Goal: Task Accomplishment & Management: Manage account settings

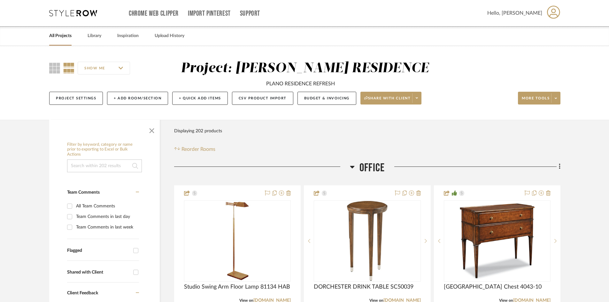
click at [62, 38] on link "All Projects" at bounding box center [60, 36] width 22 height 9
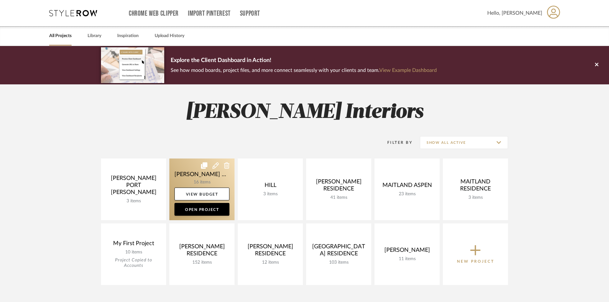
click at [227, 179] on link at bounding box center [201, 190] width 65 height 62
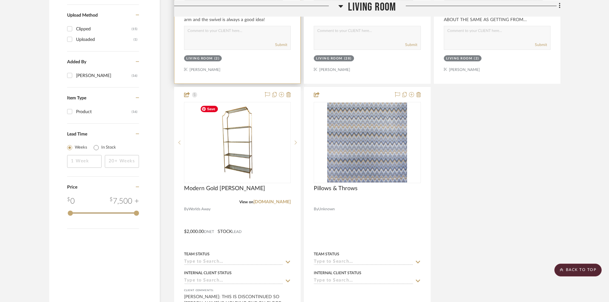
scroll to position [671, 0]
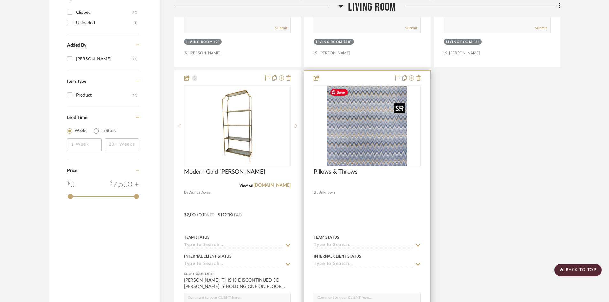
click at [0, 0] on img at bounding box center [0, 0] width 0 height 0
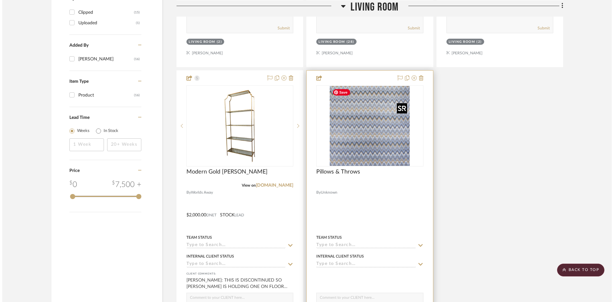
scroll to position [0, 0]
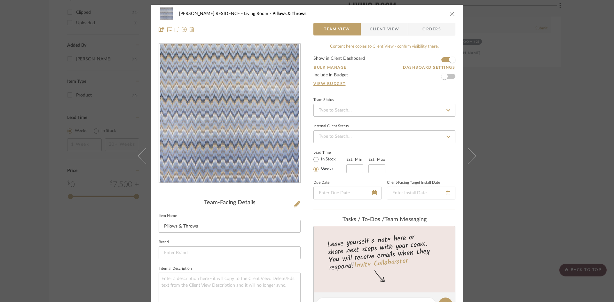
click at [385, 31] on span "Client View" at bounding box center [384, 29] width 29 height 13
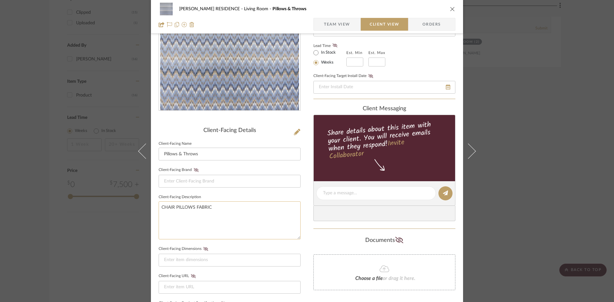
scroll to position [96, 0]
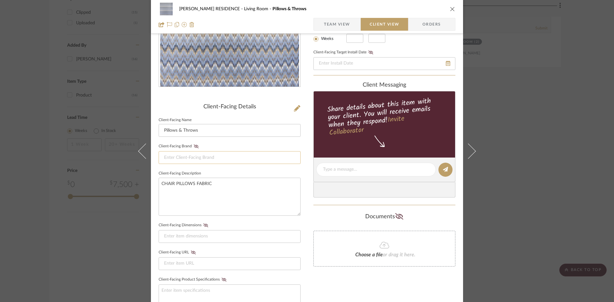
click at [196, 156] on input at bounding box center [230, 157] width 142 height 13
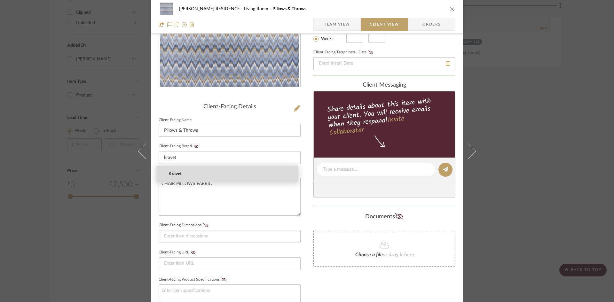
click at [171, 173] on span "Kravet" at bounding box center [229, 173] width 123 height 5
type input "Kravet"
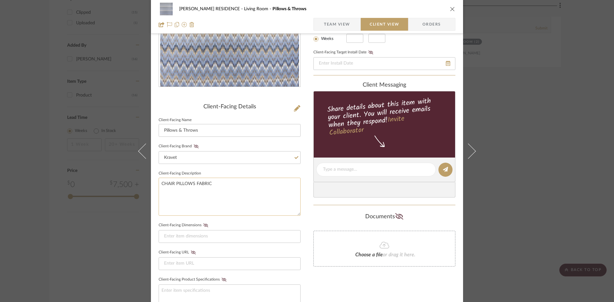
click at [160, 184] on textarea "CHAIR PILLOWS FABRIC" at bounding box center [230, 197] width 142 height 38
paste textarea "Alaior - Azul/Ocre"
type textarea "Alaior - Azul/Ocre LUMBAR CHAIR PILLOWS FABRIC"
click at [184, 237] on input at bounding box center [230, 236] width 142 height 13
click at [196, 182] on textarea "Alaior - Azul/Ocre LUMBAR CHAIR PILLOWS FABRIC" at bounding box center [230, 197] width 142 height 38
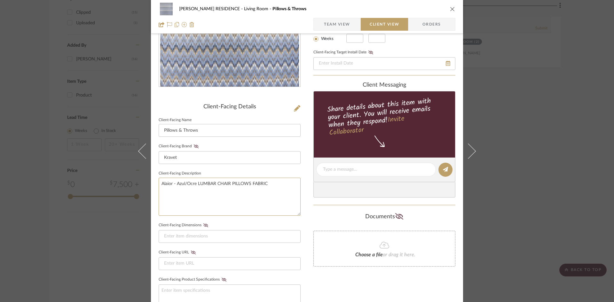
scroll to position [32, 0]
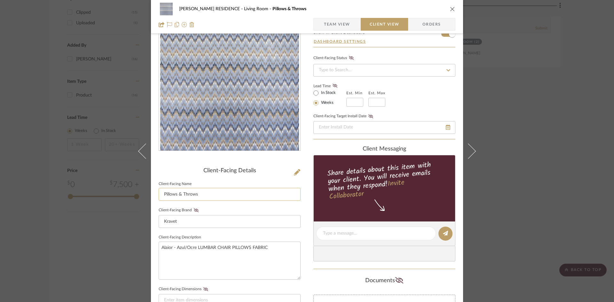
click at [197, 194] on input "Pillows & Throws" at bounding box center [230, 194] width 142 height 13
click at [326, 25] on span "Team View" at bounding box center [337, 24] width 26 height 13
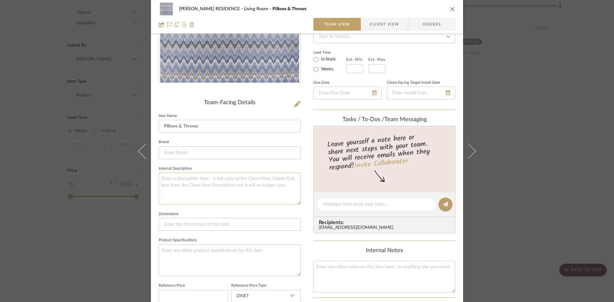
scroll to position [128, 0]
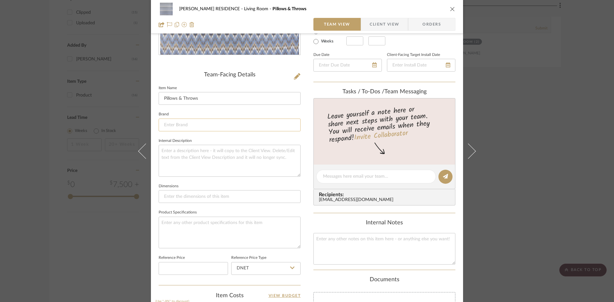
click at [174, 124] on input at bounding box center [230, 125] width 142 height 13
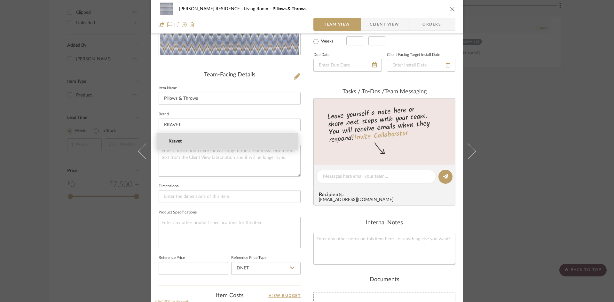
click at [175, 141] on span "Kravet" at bounding box center [229, 141] width 123 height 5
type input "Kravet"
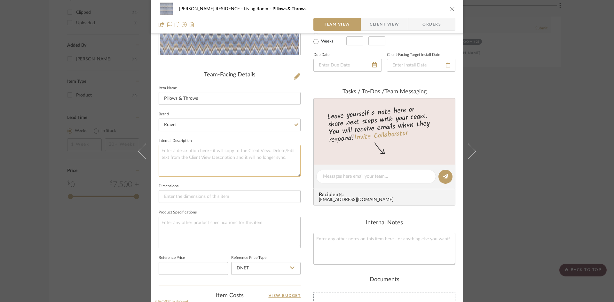
click at [167, 150] on textarea at bounding box center [230, 161] width 142 height 32
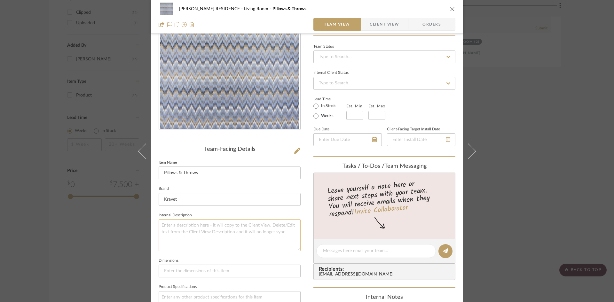
scroll to position [32, 0]
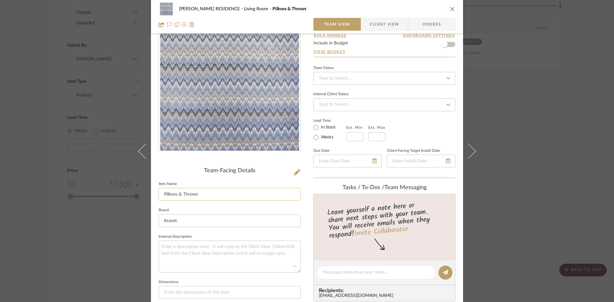
click at [205, 192] on input "Pillows & Throws" at bounding box center [230, 194] width 142 height 13
drag, startPoint x: 199, startPoint y: 196, endPoint x: 159, endPoint y: 197, distance: 40.6
click at [159, 197] on input "Pillows & Throws" at bounding box center [230, 194] width 142 height 13
paste input "LCT1106.003.0"
type input "LCT1106.003.0"
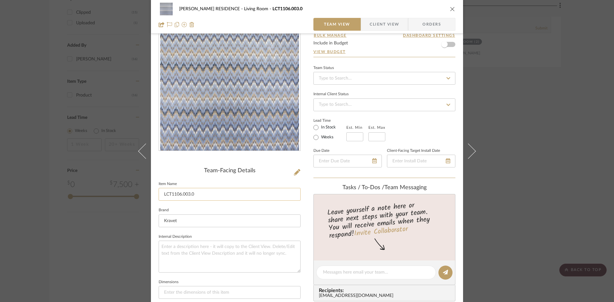
click at [160, 194] on input "LCT1106.003.0" at bounding box center [230, 194] width 142 height 13
paste input "Skip to the beginning of the images gallery This image is for illustrative purp…"
click at [197, 195] on input "Alaior - Azul/OcreLCT1106.003.0" at bounding box center [230, 194] width 142 height 13
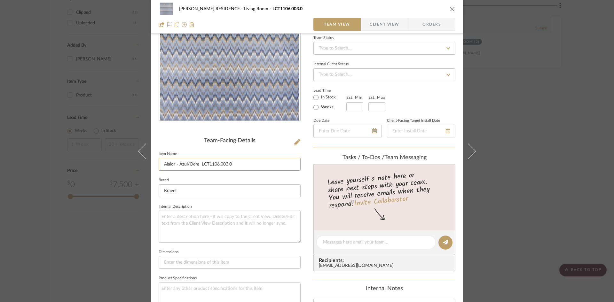
scroll to position [96, 0]
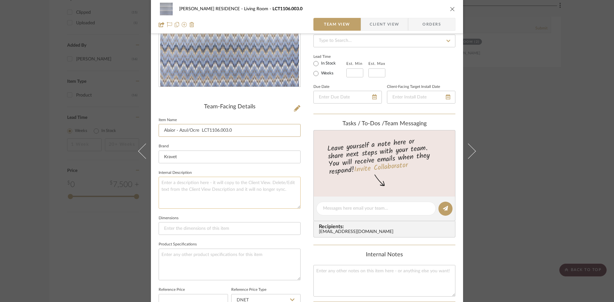
type input "Alaior - Azul/Ocre LCT1106.003.0"
click at [229, 183] on textarea at bounding box center [230, 193] width 142 height 32
click at [236, 133] on input "Alaior - Azul/Ocre LCT1106.003.0" at bounding box center [230, 130] width 142 height 13
drag, startPoint x: 166, startPoint y: 227, endPoint x: 200, endPoint y: 228, distance: 34.5
click at [175, 227] on input at bounding box center [230, 228] width 142 height 13
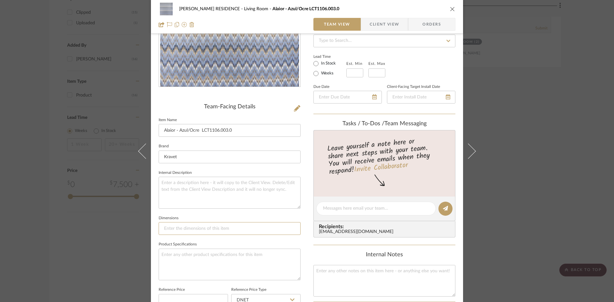
paste input "Details Width 55.12 in (140 cm) Vertical Repeat 15.75 in (40.01 cm) Horizontal …"
type input "Details Width 55.12 in (140 cm) Vertical Repeat 15.75 in (40.01 cm) Horizontal …"
click at [163, 253] on textarea at bounding box center [230, 265] width 142 height 32
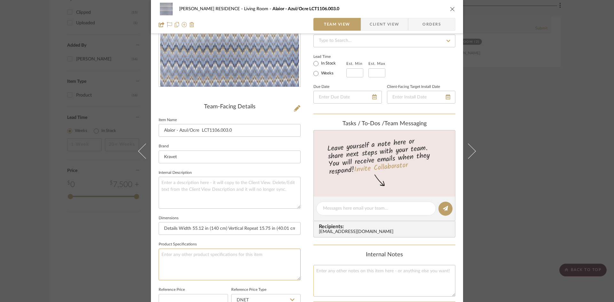
paste textarea "Viscose - 44%, Cotton - 26%, Linen - 16%, Polyester - 14%"
click at [159, 253] on textarea "Viscose - 44%, Cotton - 26%, Linen - 16%, Polyester - 14%" at bounding box center [230, 265] width 142 height 32
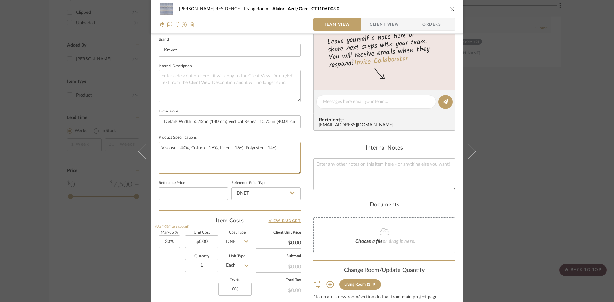
scroll to position [192, 0]
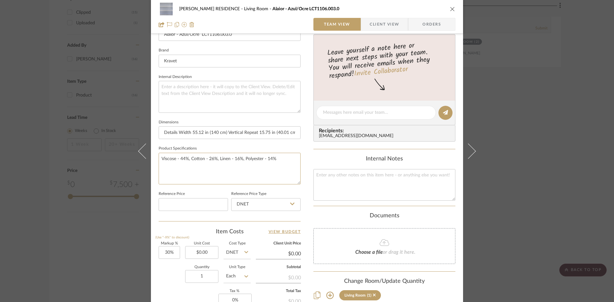
type textarea "Viscose - 44%, Cotton - 26%, Linen - 16%, Polyester - 14%"
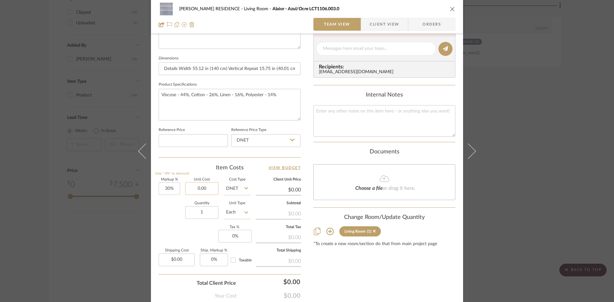
click at [208, 190] on input "0.00" at bounding box center [201, 188] width 33 height 13
type input "$190.55"
drag, startPoint x: 376, startPoint y: 263, endPoint x: 381, endPoint y: 262, distance: 4.6
click at [381, 262] on div "Content here copies to Client View - confirm visibility there. Show in Client D…" at bounding box center [384, 50] width 142 height 525
type input "$247.72"
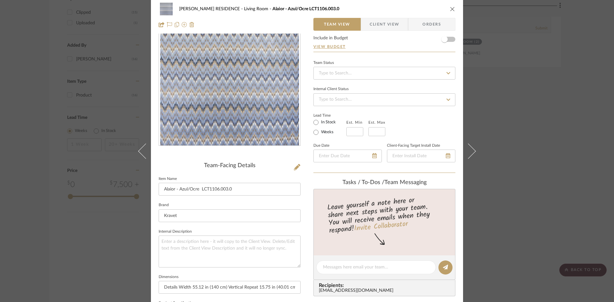
scroll to position [0, 0]
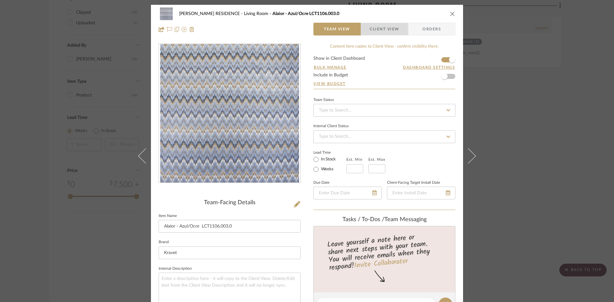
click at [378, 29] on span "Client View" at bounding box center [384, 29] width 29 height 13
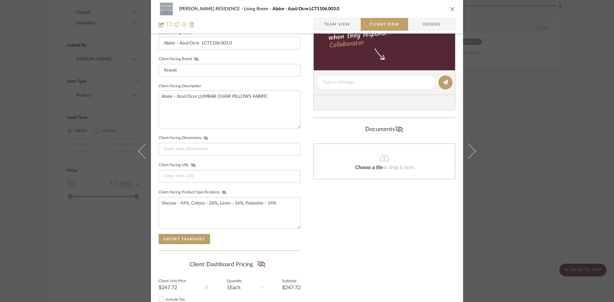
scroll to position [192, 0]
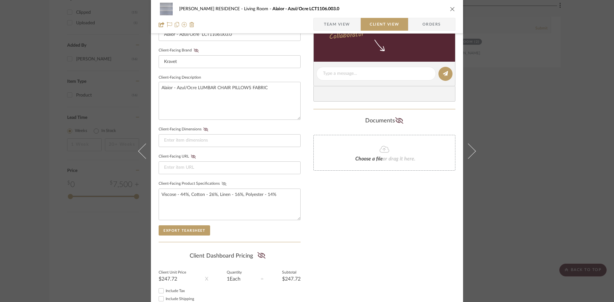
click at [222, 183] on icon at bounding box center [224, 184] width 5 height 4
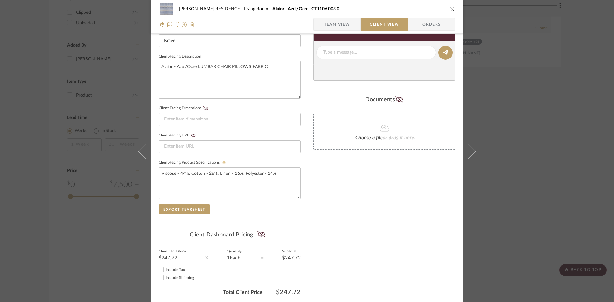
scroll to position [235, 0]
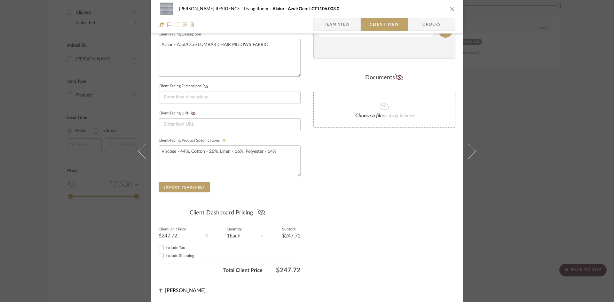
click at [258, 212] on icon at bounding box center [261, 212] width 8 height 6
click at [185, 186] on button "Export Tearsheet" at bounding box center [184, 187] width 51 height 10
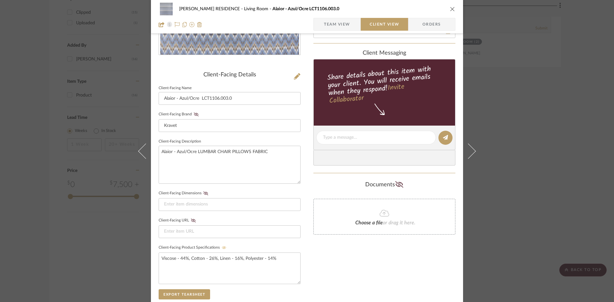
scroll to position [43, 0]
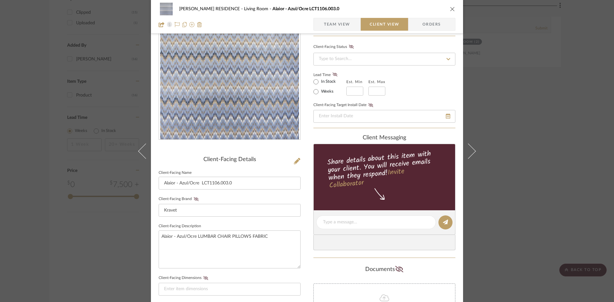
click at [450, 10] on icon "close" at bounding box center [452, 8] width 5 height 5
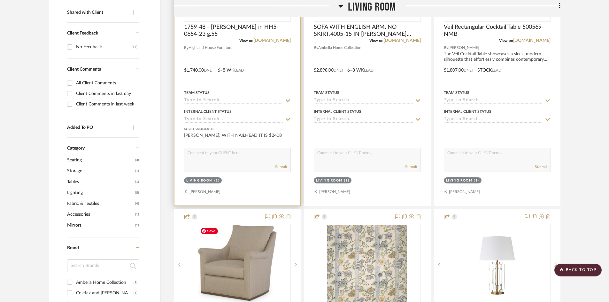
scroll to position [192, 0]
